Goal: Task Accomplishment & Management: Use online tool/utility

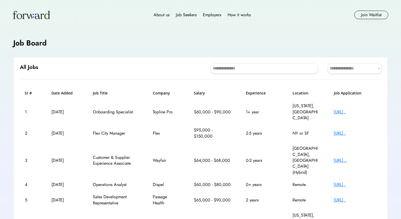
click at [362, 130] on div "[URL].." at bounding box center [355, 133] width 42 height 6
click at [361, 181] on div "[URL].." at bounding box center [355, 184] width 42 height 6
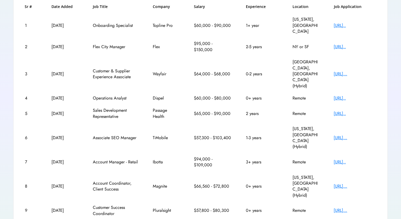
scroll to position [87, 0]
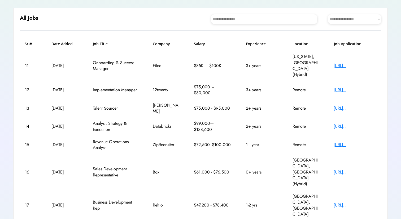
scroll to position [34, 0]
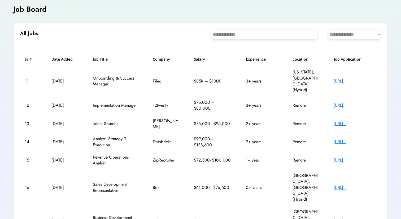
click at [360, 139] on div "[URL].." at bounding box center [355, 142] width 42 height 6
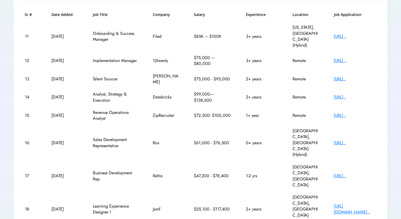
scroll to position [80, 0]
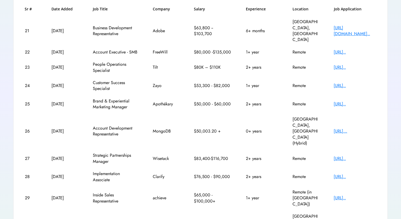
scroll to position [88, 0]
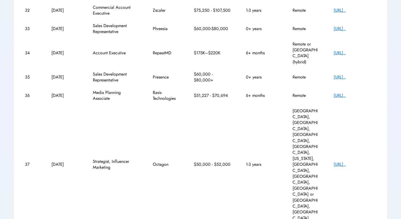
scroll to position [117, 0]
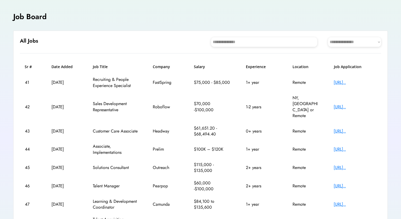
scroll to position [32, 0]
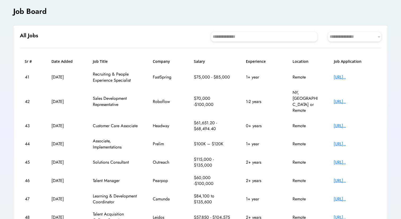
click at [359, 141] on div "[URL].." at bounding box center [355, 144] width 42 height 6
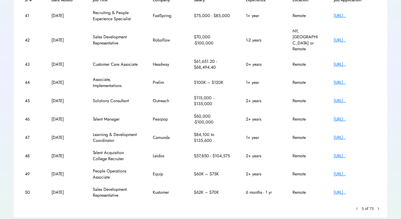
scroll to position [93, 0]
click at [379, 205] on text "chevron_right" at bounding box center [378, 207] width 5 height 5
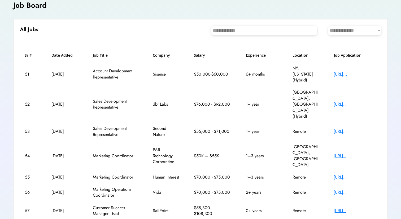
scroll to position [34, 0]
